Goal: Transaction & Acquisition: Purchase product/service

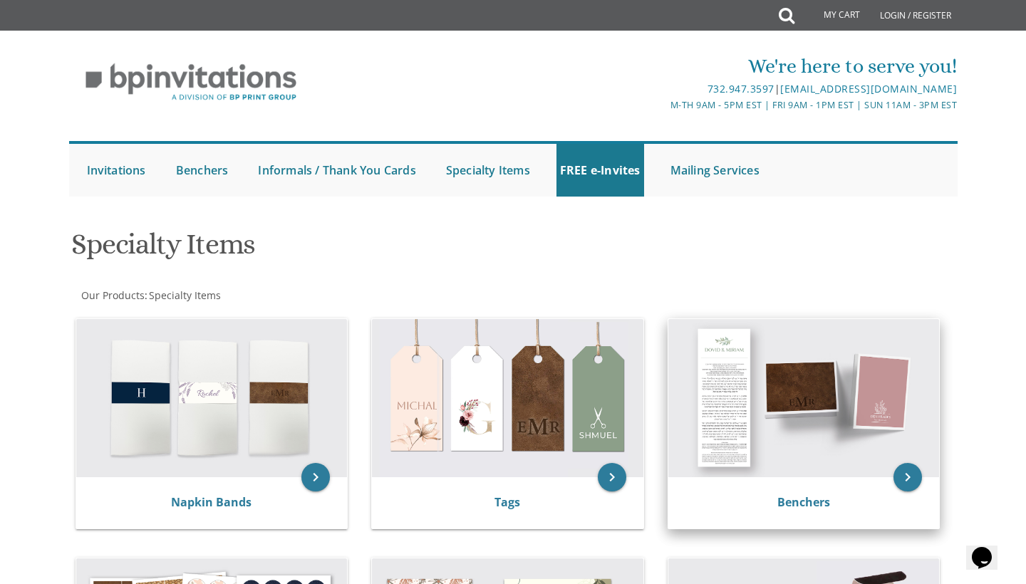
click at [799, 419] on img at bounding box center [803, 398] width 271 height 158
click at [804, 396] on img at bounding box center [803, 398] width 271 height 158
click at [903, 482] on icon "keyboard_arrow_right" at bounding box center [907, 477] width 29 height 29
click at [802, 494] on link "Benchers" at bounding box center [803, 502] width 53 height 16
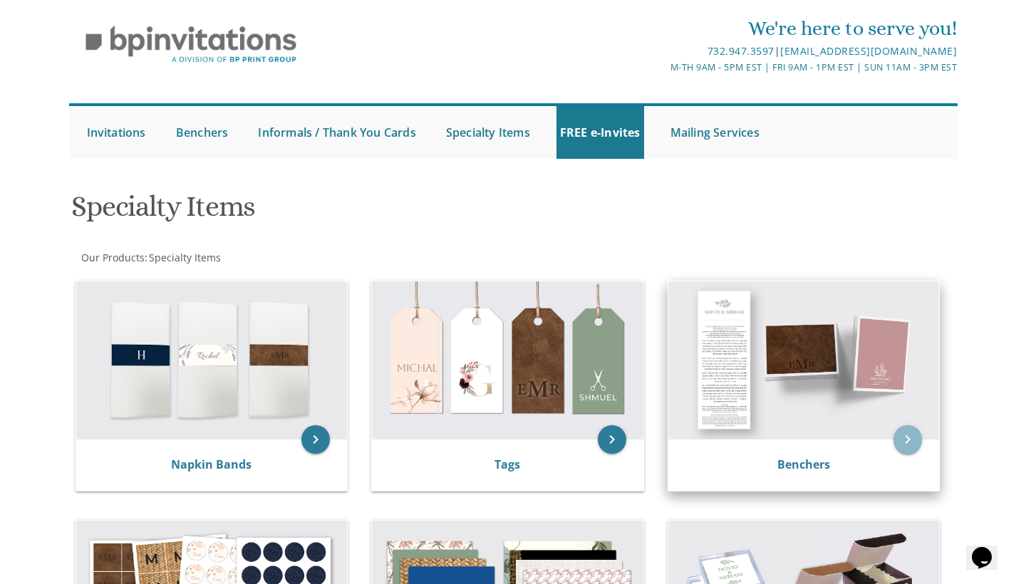
click at [916, 428] on icon "keyboard_arrow_right" at bounding box center [907, 439] width 29 height 29
click at [913, 435] on icon "keyboard_arrow_right" at bounding box center [907, 439] width 29 height 29
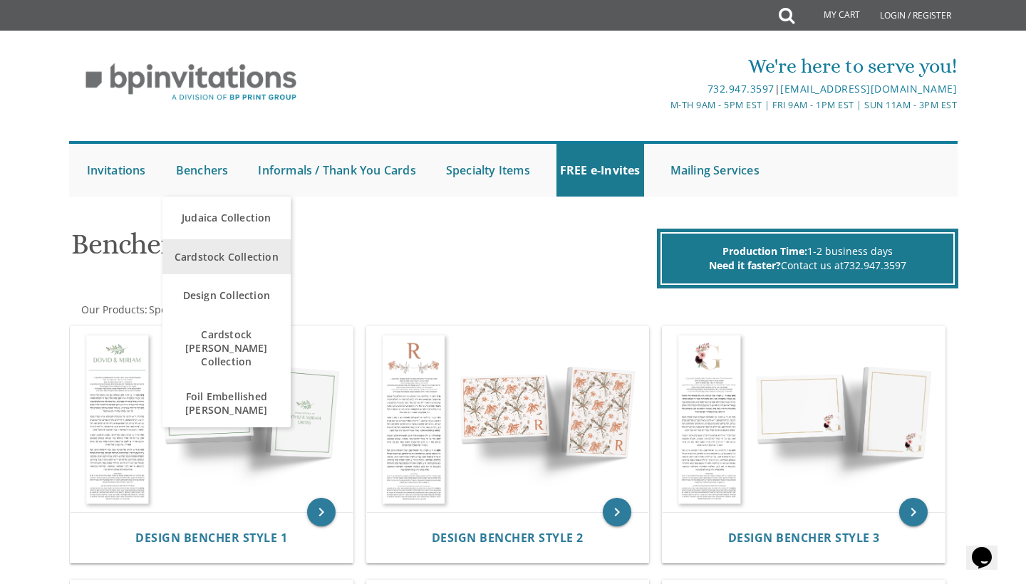
click at [221, 265] on span "Cardstock Collection" at bounding box center [226, 257] width 121 height 28
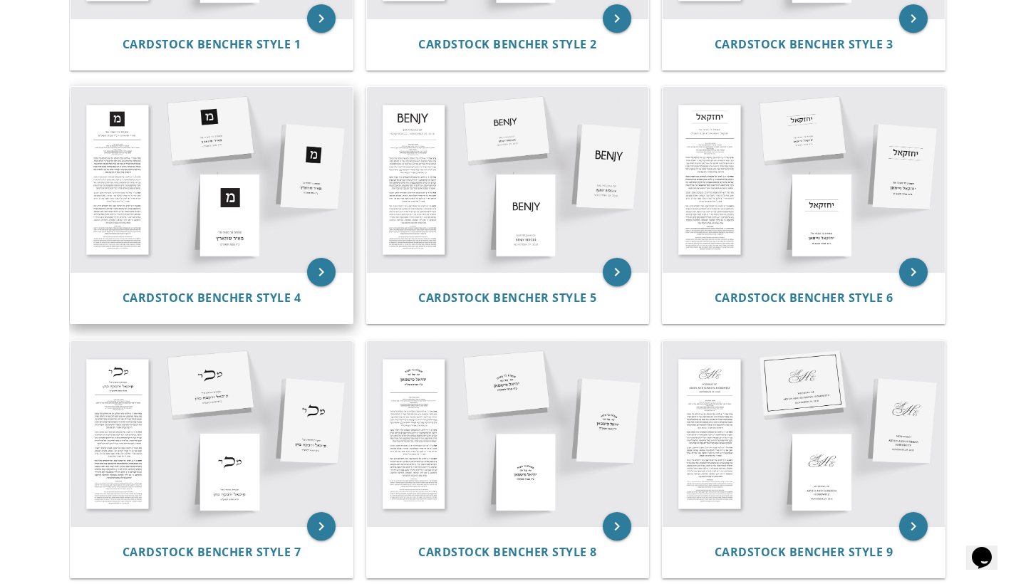
scroll to position [581, 0]
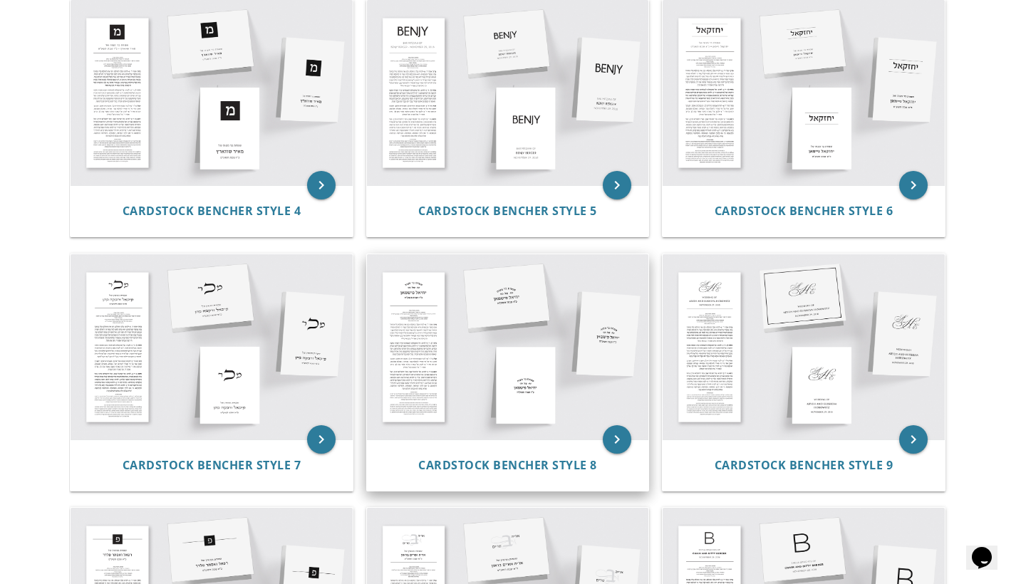
click at [540, 317] on img at bounding box center [508, 346] width 282 height 185
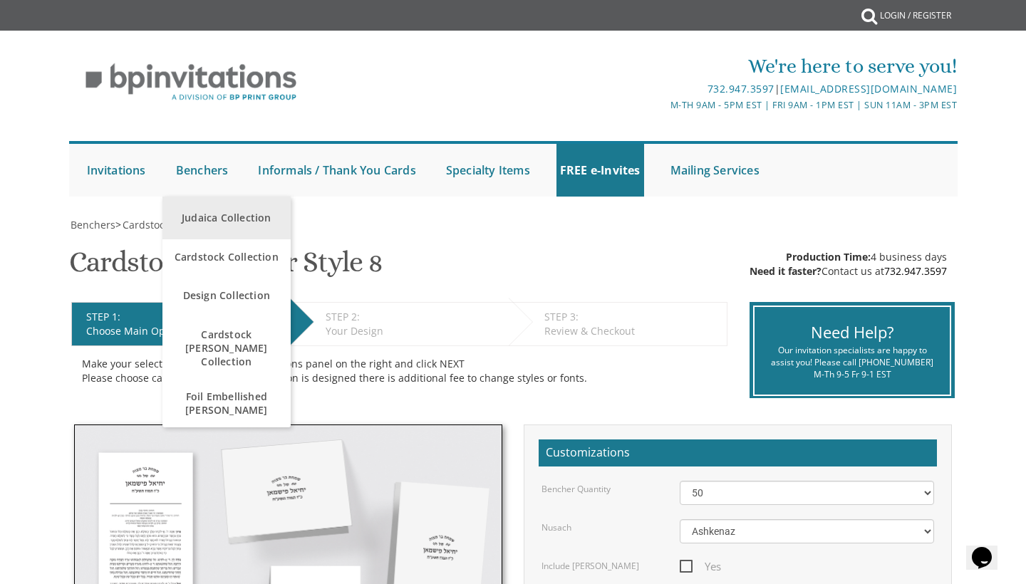
click at [202, 217] on link "Judaica Collection" at bounding box center [226, 218] width 128 height 43
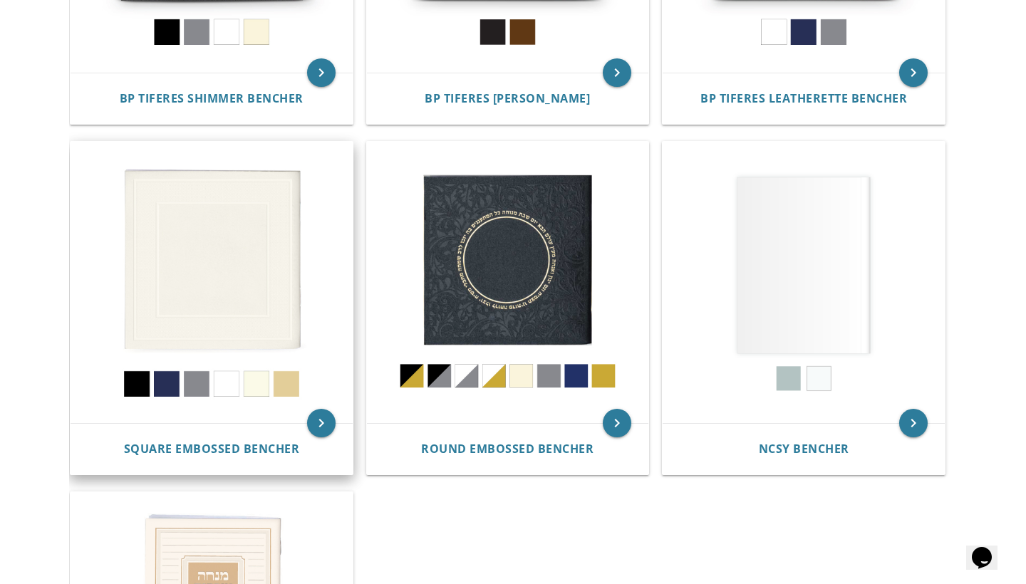
scroll to position [565, 0]
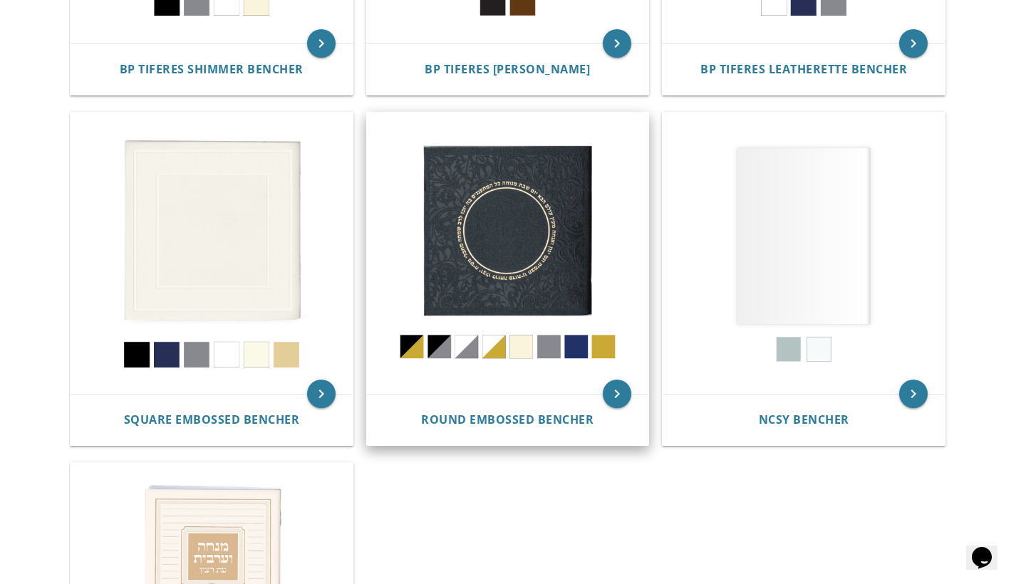
click at [547, 289] on img at bounding box center [508, 254] width 282 height 282
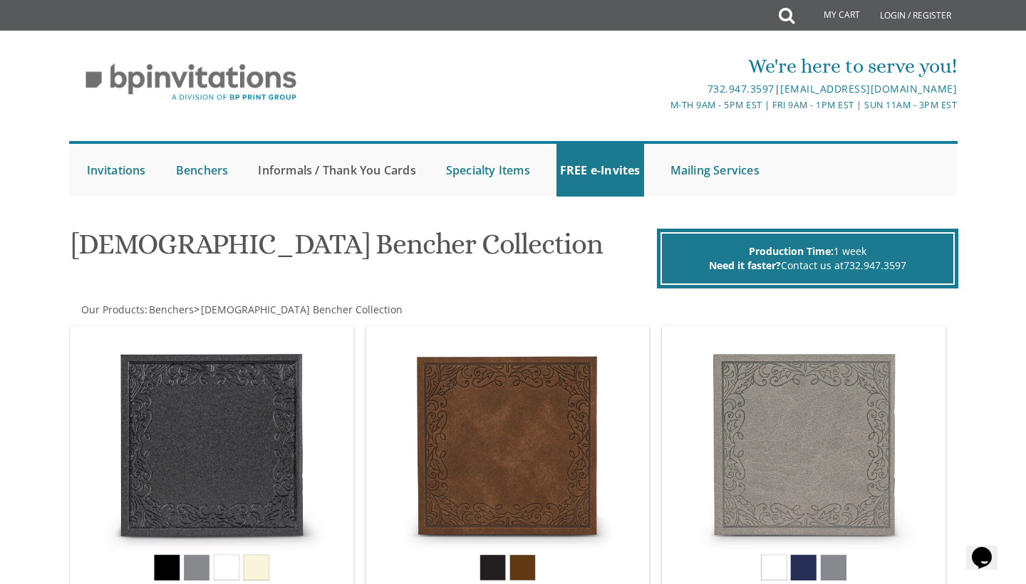
scroll to position [0, 0]
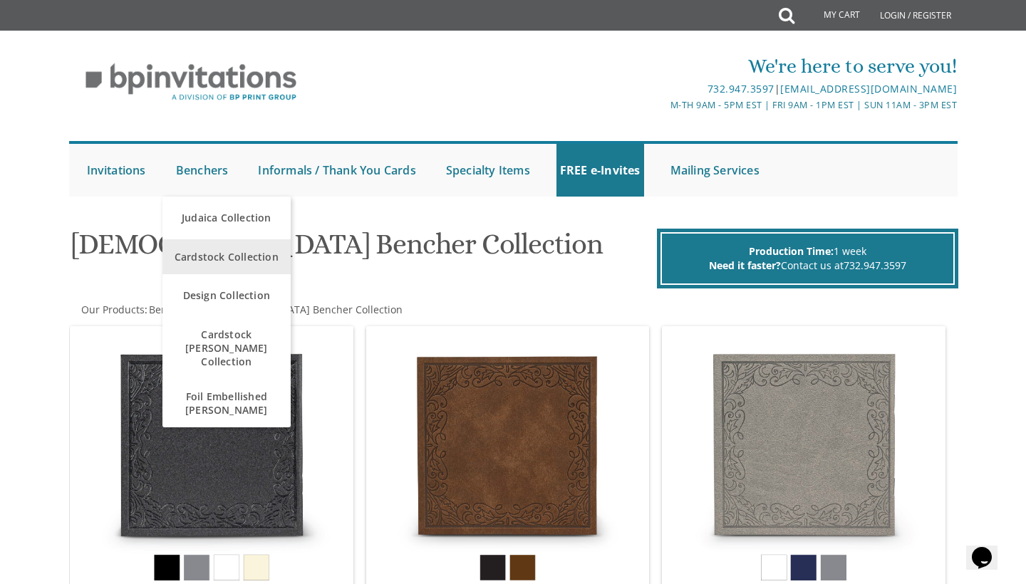
click at [224, 264] on span "Cardstock Collection" at bounding box center [226, 257] width 121 height 28
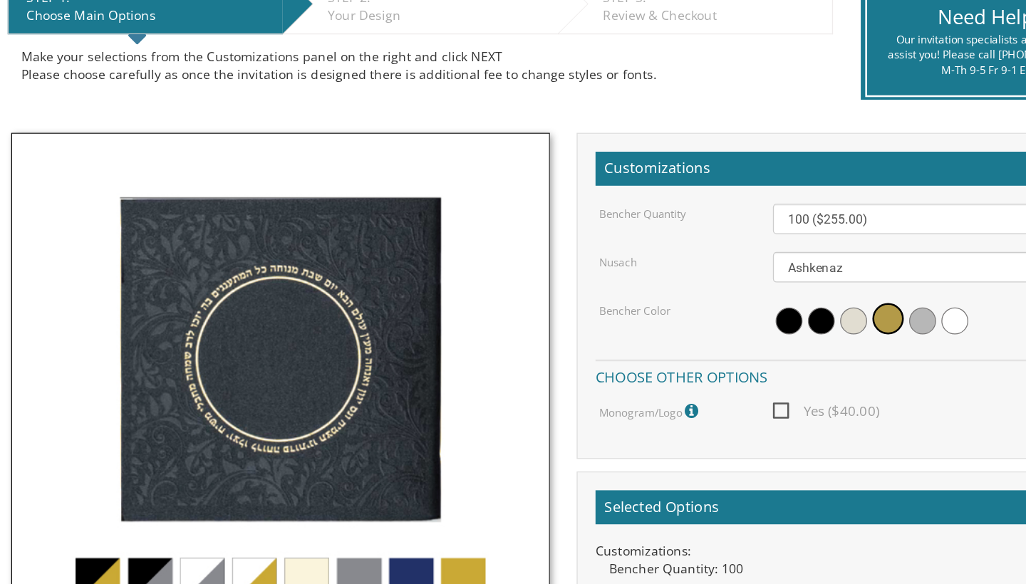
scroll to position [252, 0]
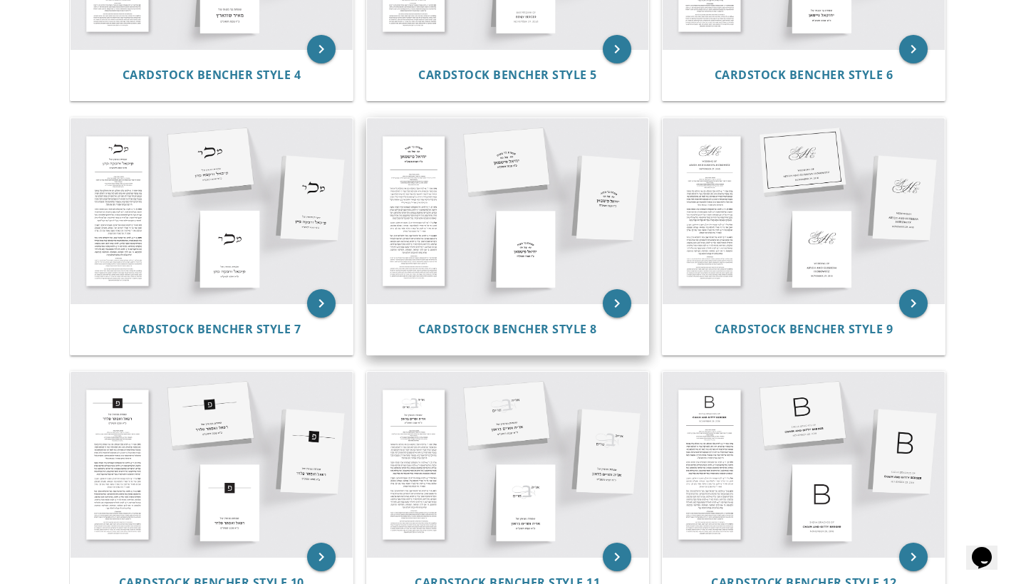
scroll to position [715, 0]
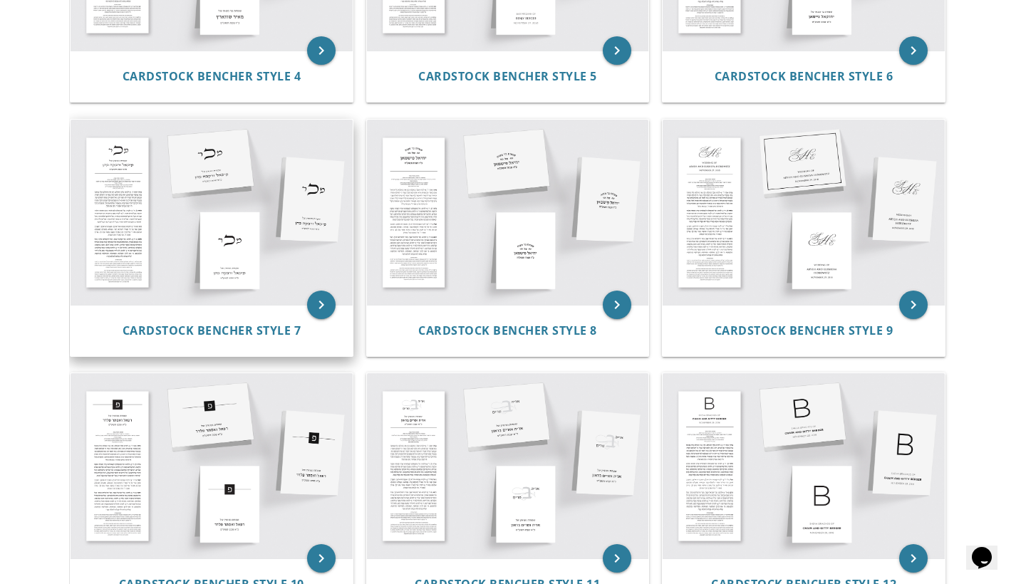
click at [237, 226] on img at bounding box center [212, 212] width 282 height 185
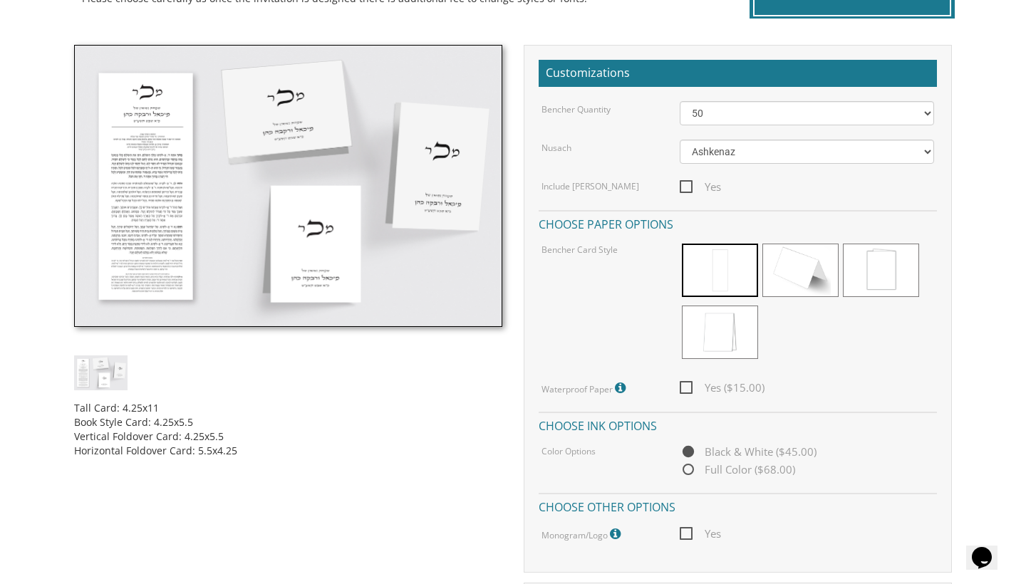
scroll to position [386, 0]
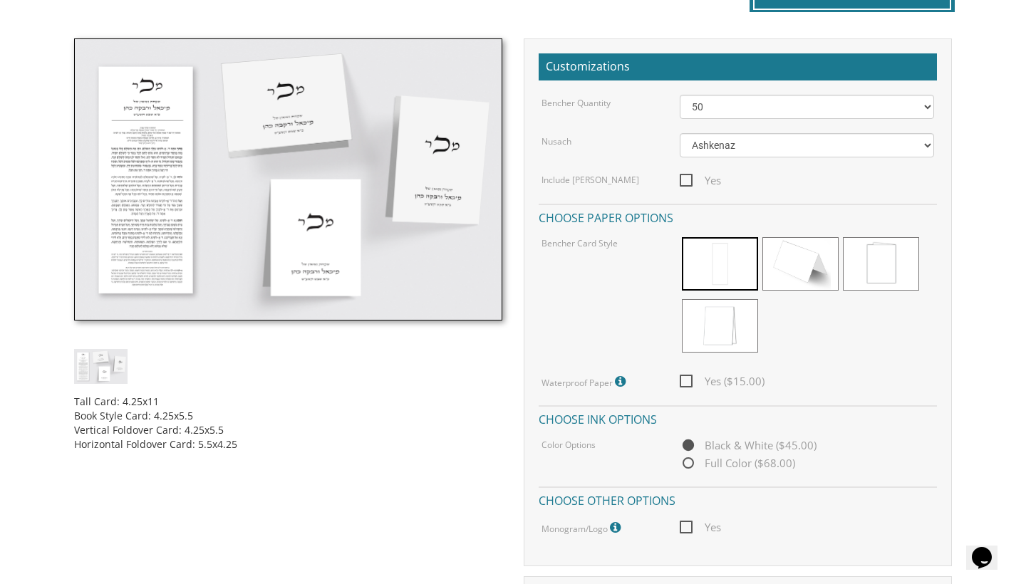
click at [690, 178] on span "Yes" at bounding box center [700, 181] width 41 height 18
click at [689, 178] on input "Yes" at bounding box center [684, 179] width 9 height 9
checkbox input "true"
click at [884, 268] on span at bounding box center [881, 263] width 76 height 53
click at [689, 380] on span "Yes ($15.00)" at bounding box center [722, 382] width 85 height 18
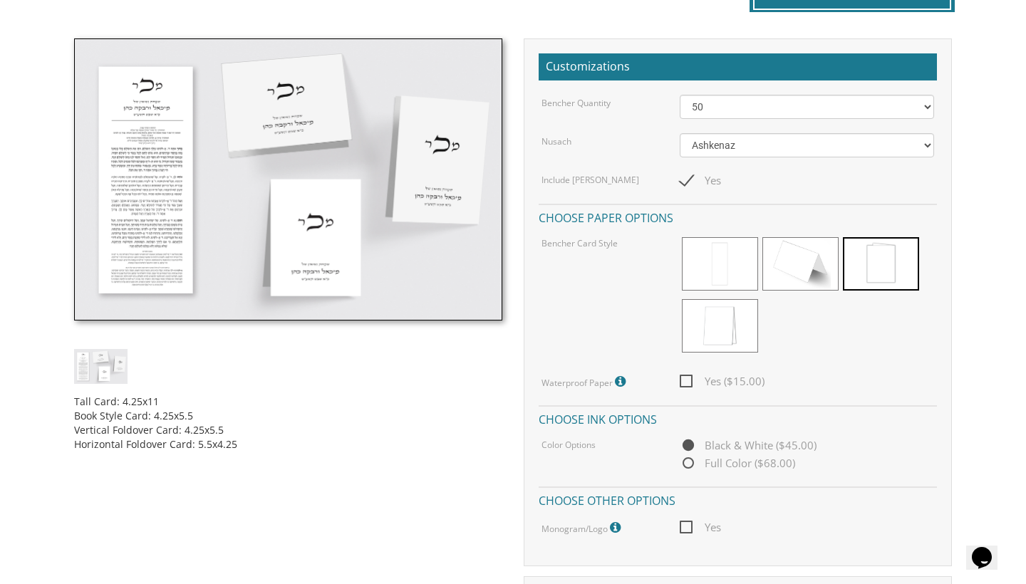
click at [689, 380] on input "Yes ($15.00)" at bounding box center [684, 379] width 9 height 9
checkbox input "true"
click at [688, 460] on span "Full Color ($68.00)" at bounding box center [737, 464] width 115 height 18
click at [688, 460] on input "Full Color ($68.00)" at bounding box center [684, 464] width 9 height 9
radio input "true"
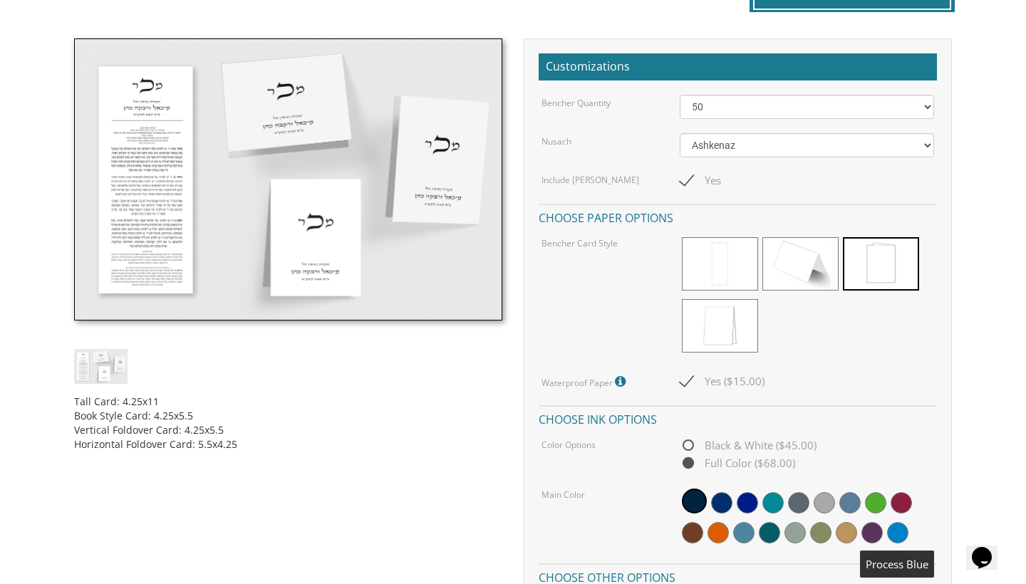
click at [896, 527] on span at bounding box center [897, 532] width 21 height 21
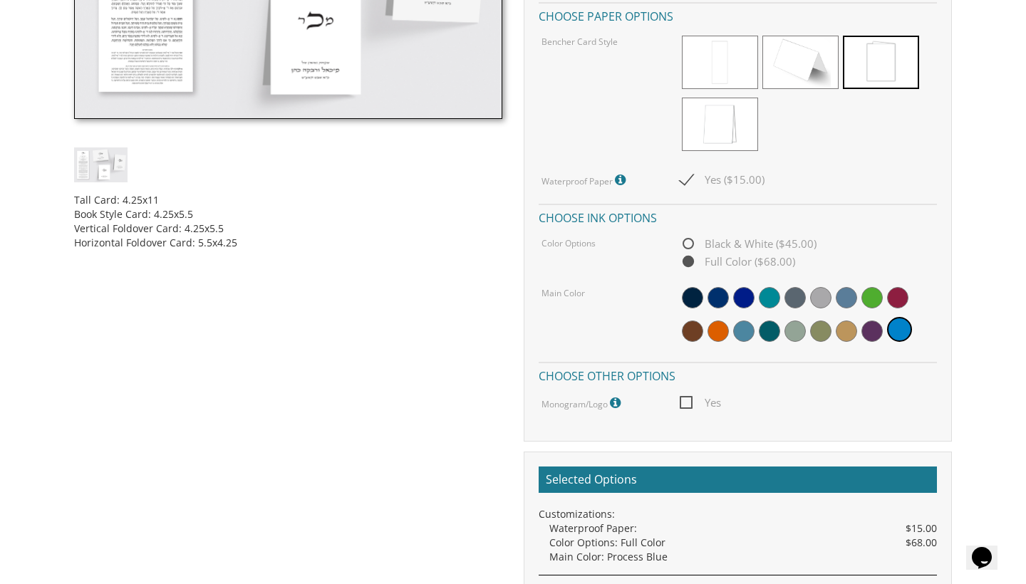
scroll to position [597, 0]
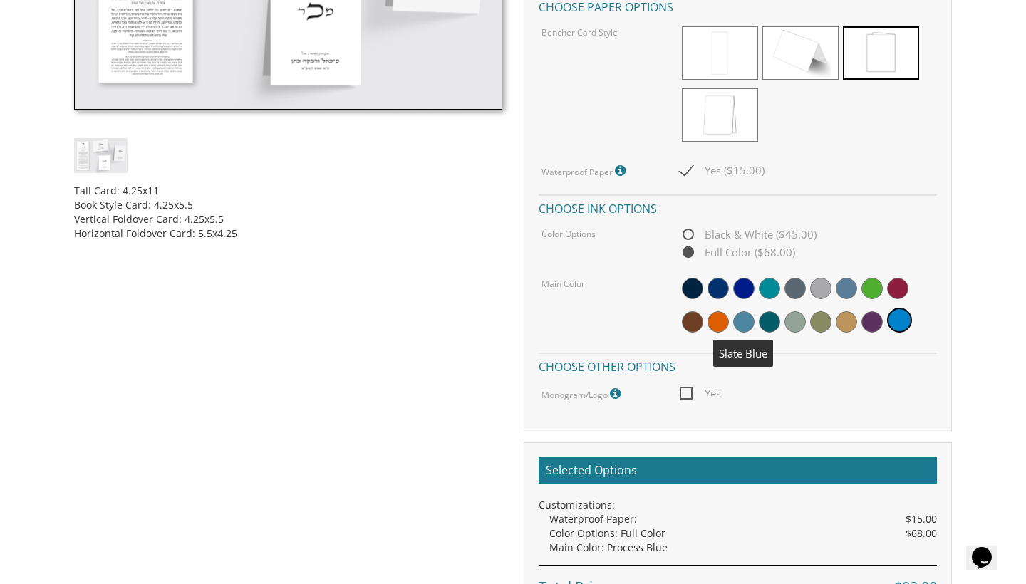
click at [747, 319] on span at bounding box center [743, 321] width 21 height 21
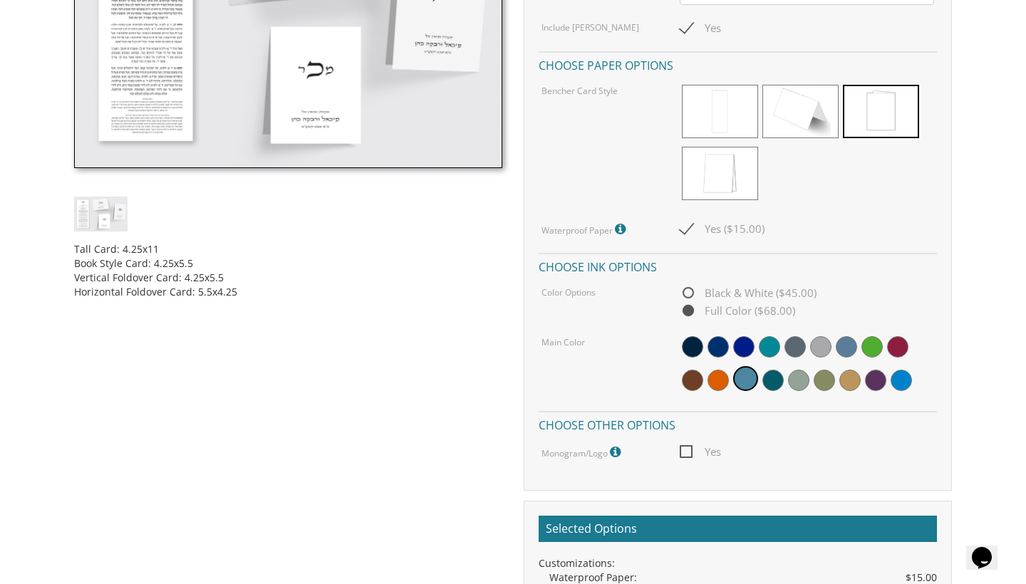
scroll to position [544, 0]
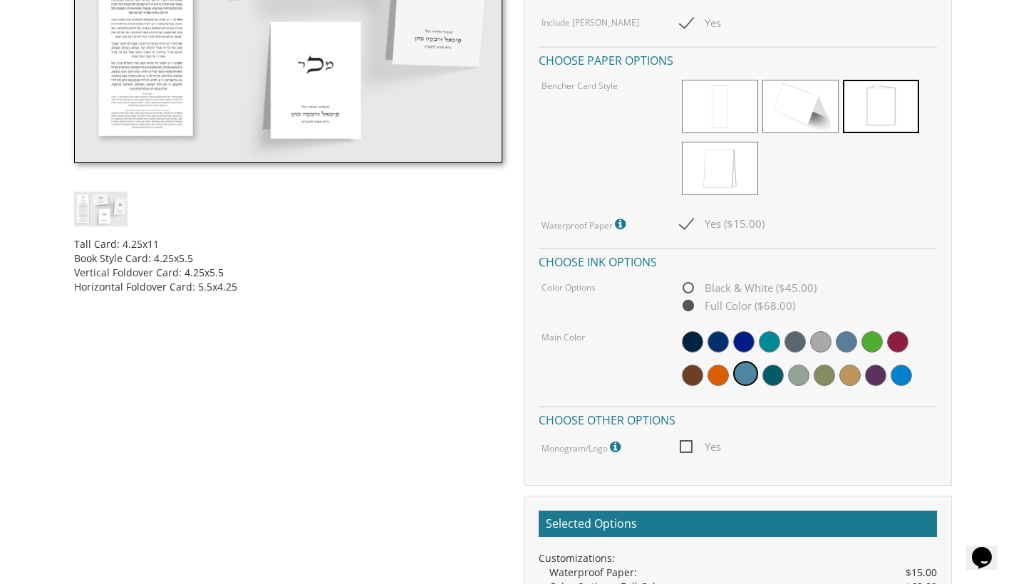
click at [687, 444] on span "Yes" at bounding box center [700, 447] width 41 height 18
click at [687, 444] on input "Yes" at bounding box center [684, 445] width 9 height 9
checkbox input "true"
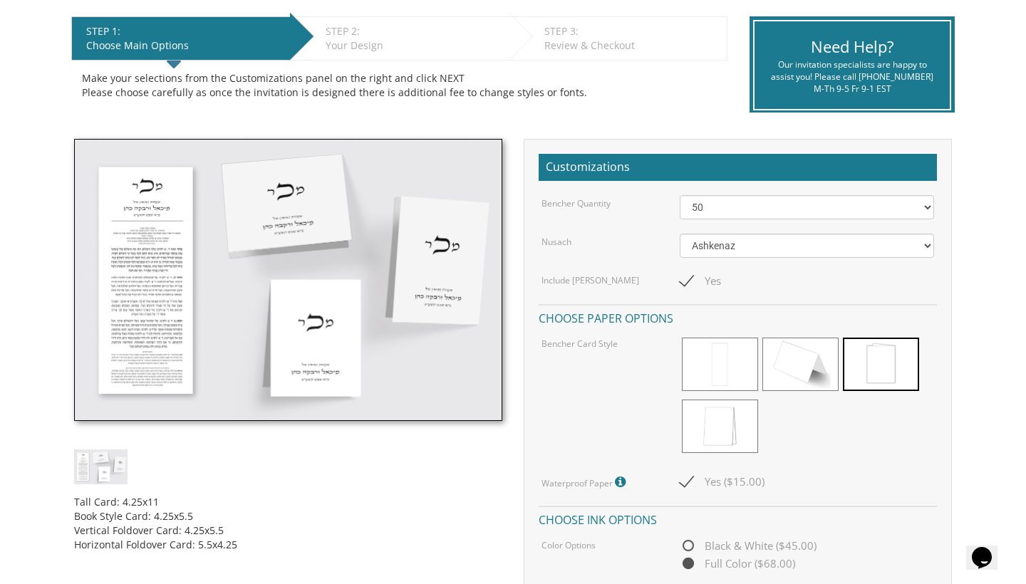
scroll to position [325, 0]
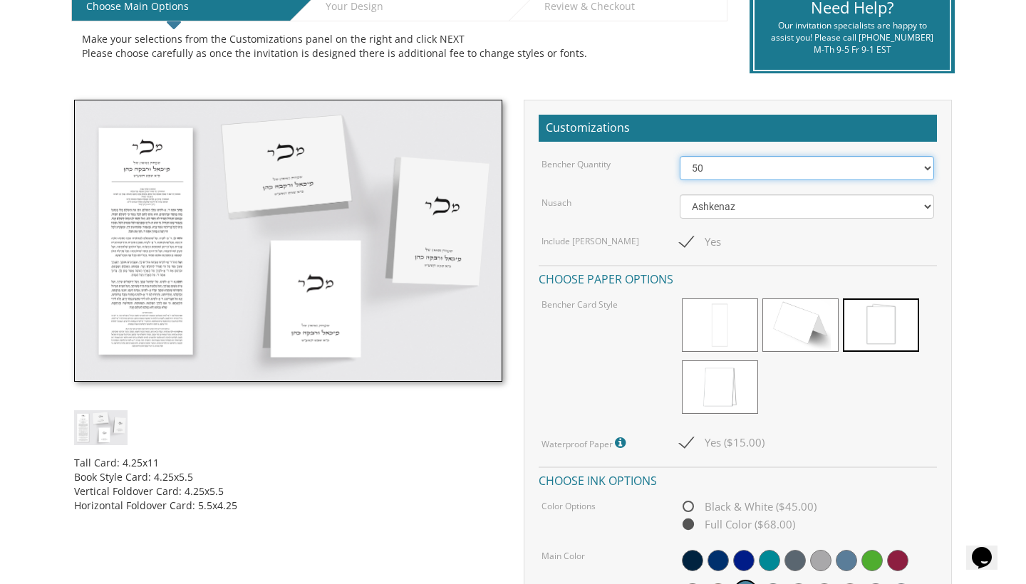
select select "100"
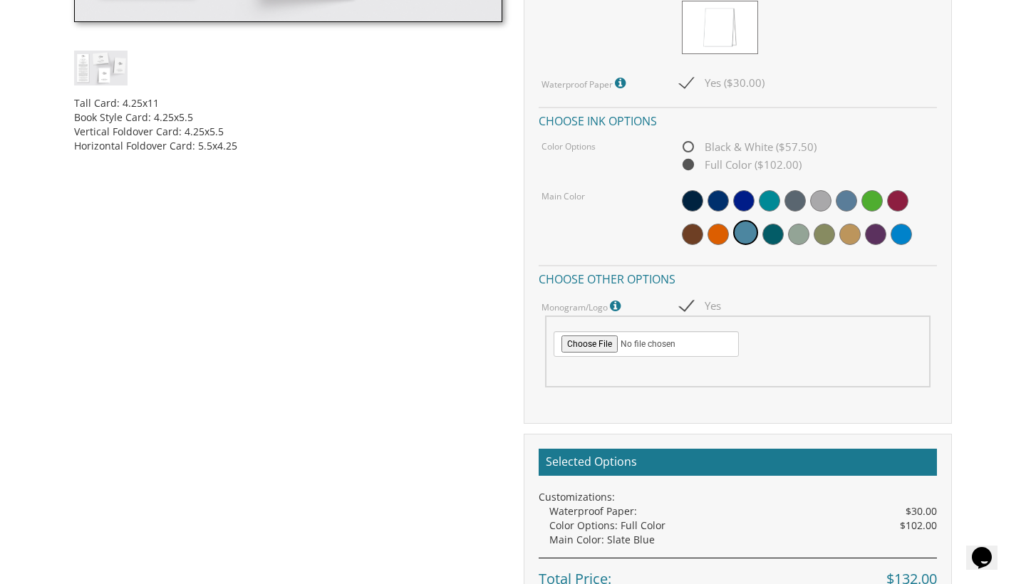
scroll to position [660, 0]
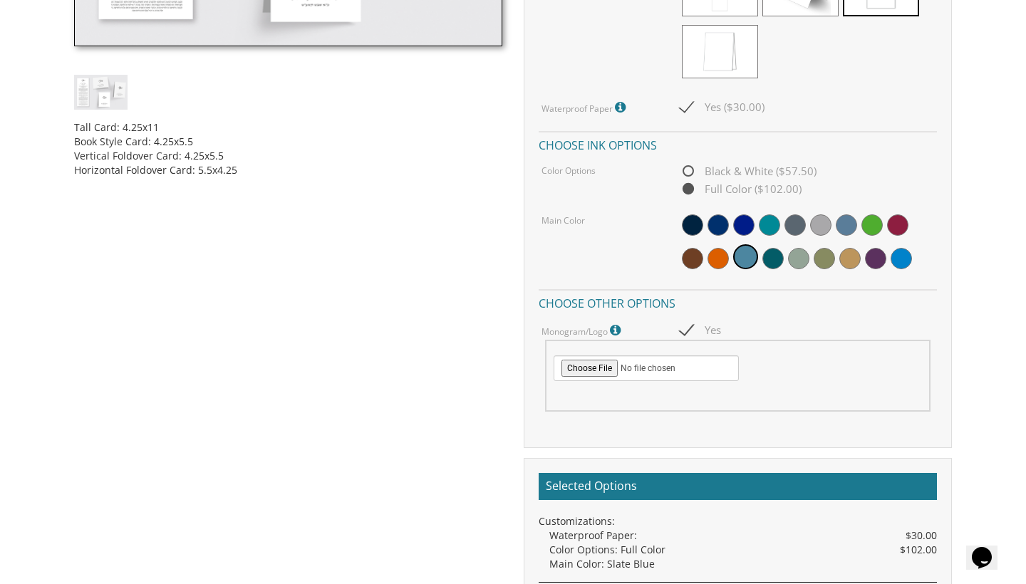
click at [688, 165] on span "Black & White ($57.50)" at bounding box center [748, 171] width 137 height 18
click at [688, 167] on input "Black & White ($57.50)" at bounding box center [684, 171] width 9 height 9
radio input "true"
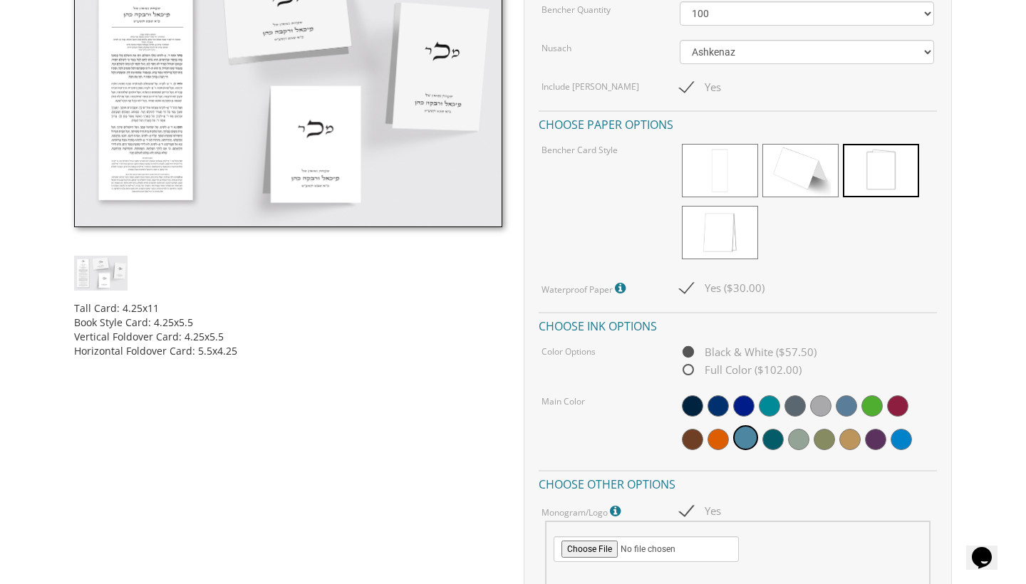
scroll to position [492, 0]
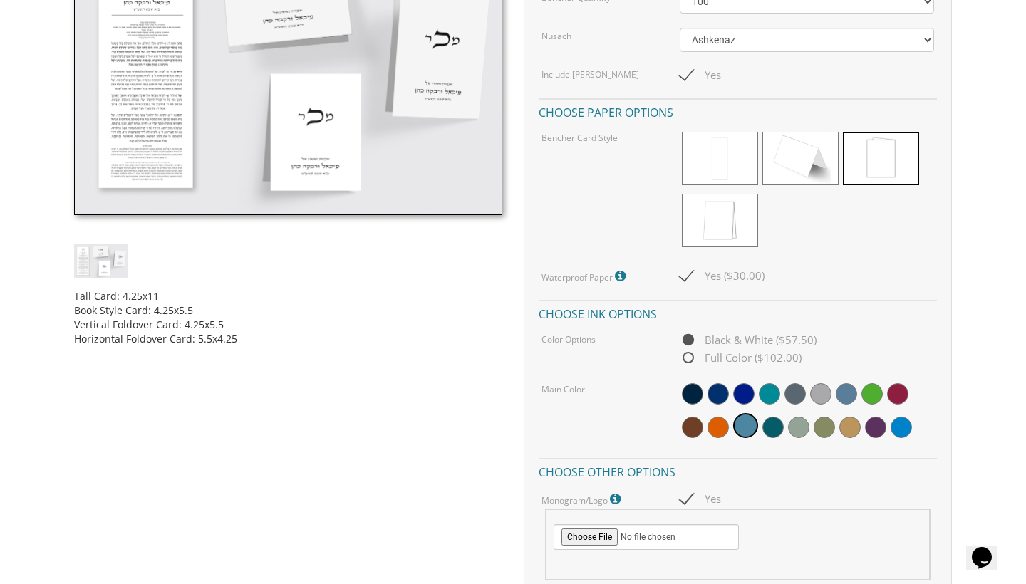
click at [693, 271] on span "Yes ($30.00)" at bounding box center [722, 276] width 85 height 18
click at [689, 271] on input "Yes ($30.00)" at bounding box center [684, 274] width 9 height 9
checkbox input "false"
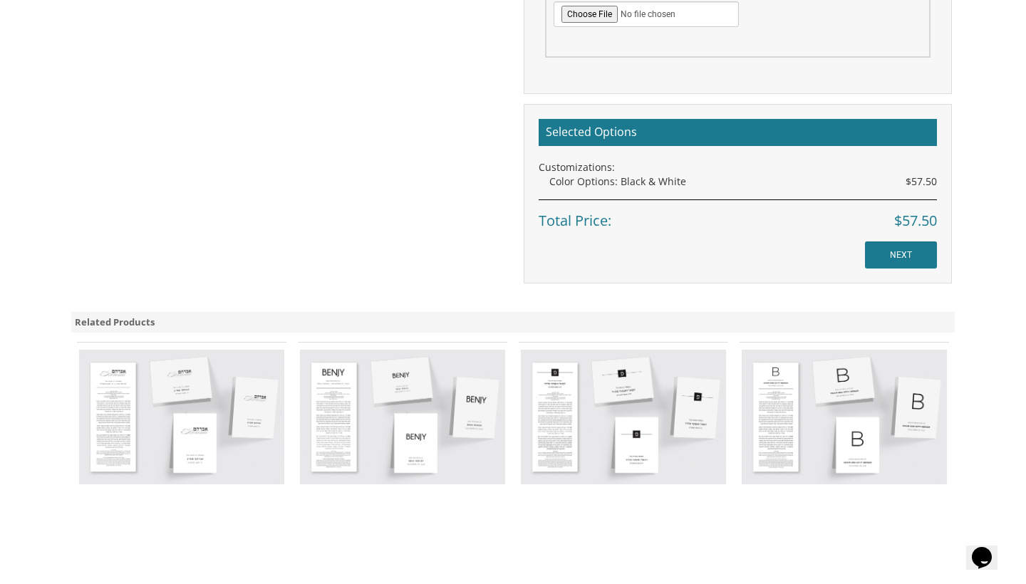
scroll to position [1036, 0]
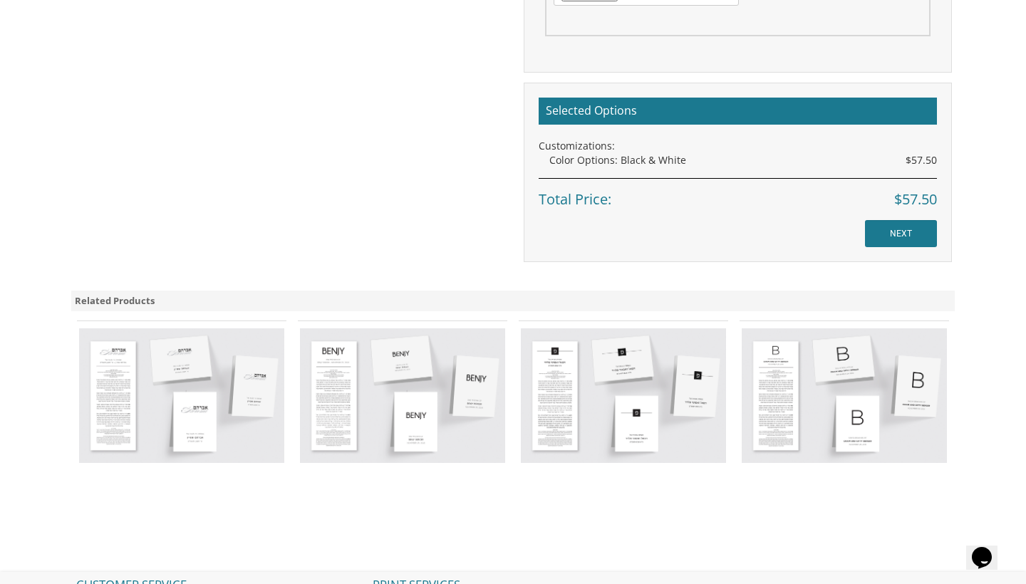
click at [184, 403] on img at bounding box center [181, 395] width 205 height 135
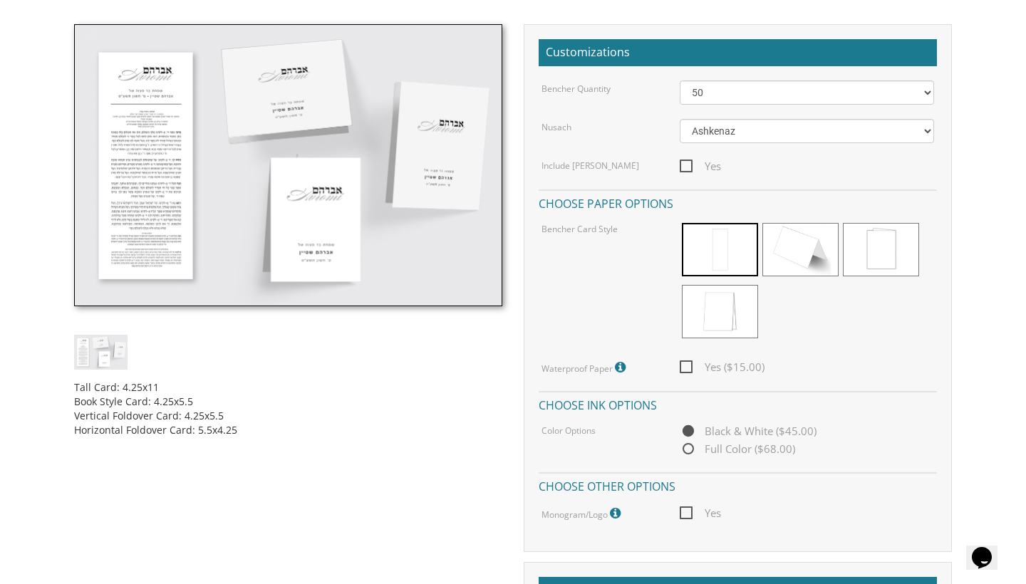
scroll to position [405, 0]
